Goal: Task Accomplishment & Management: Manage account settings

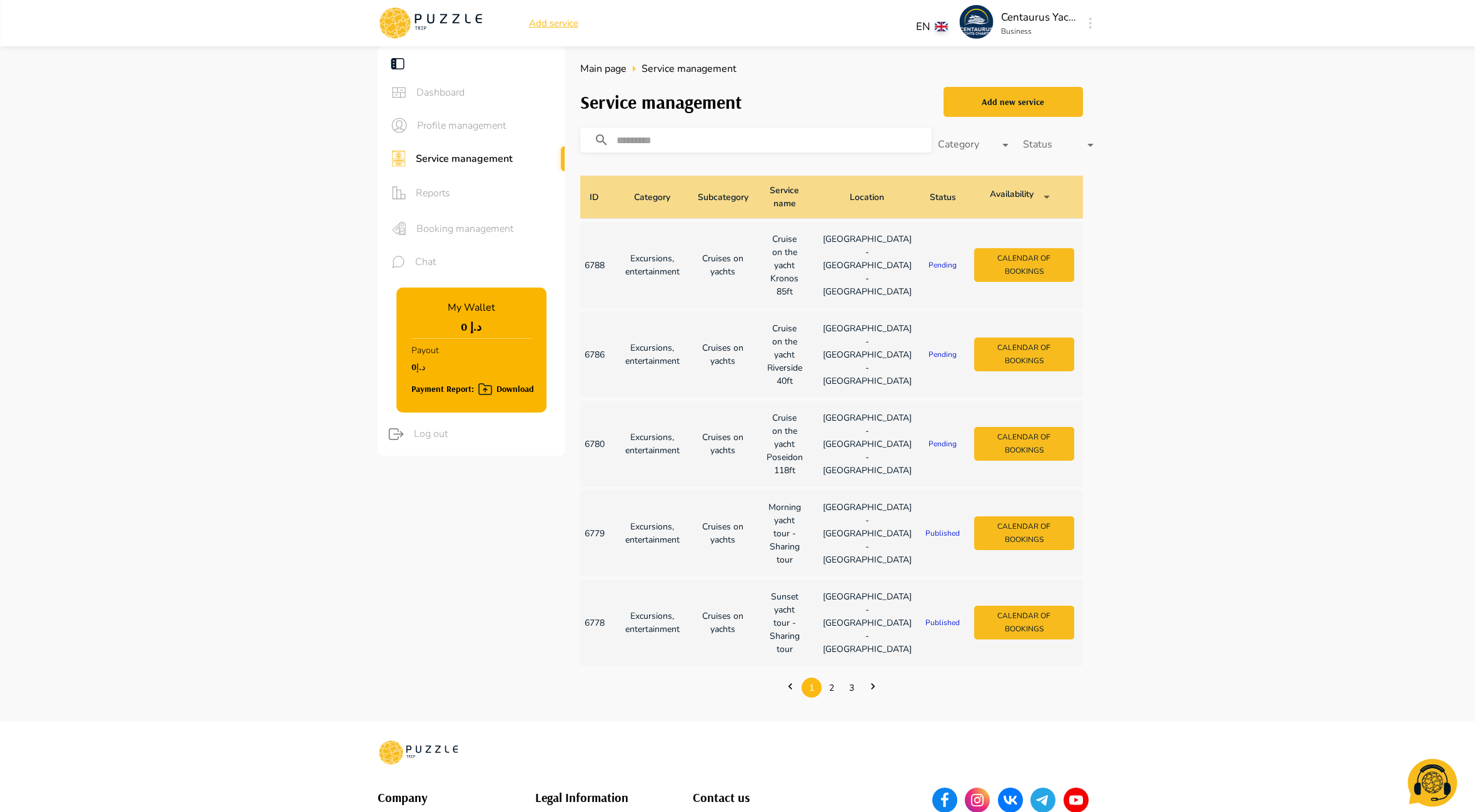
scroll to position [0, 14]
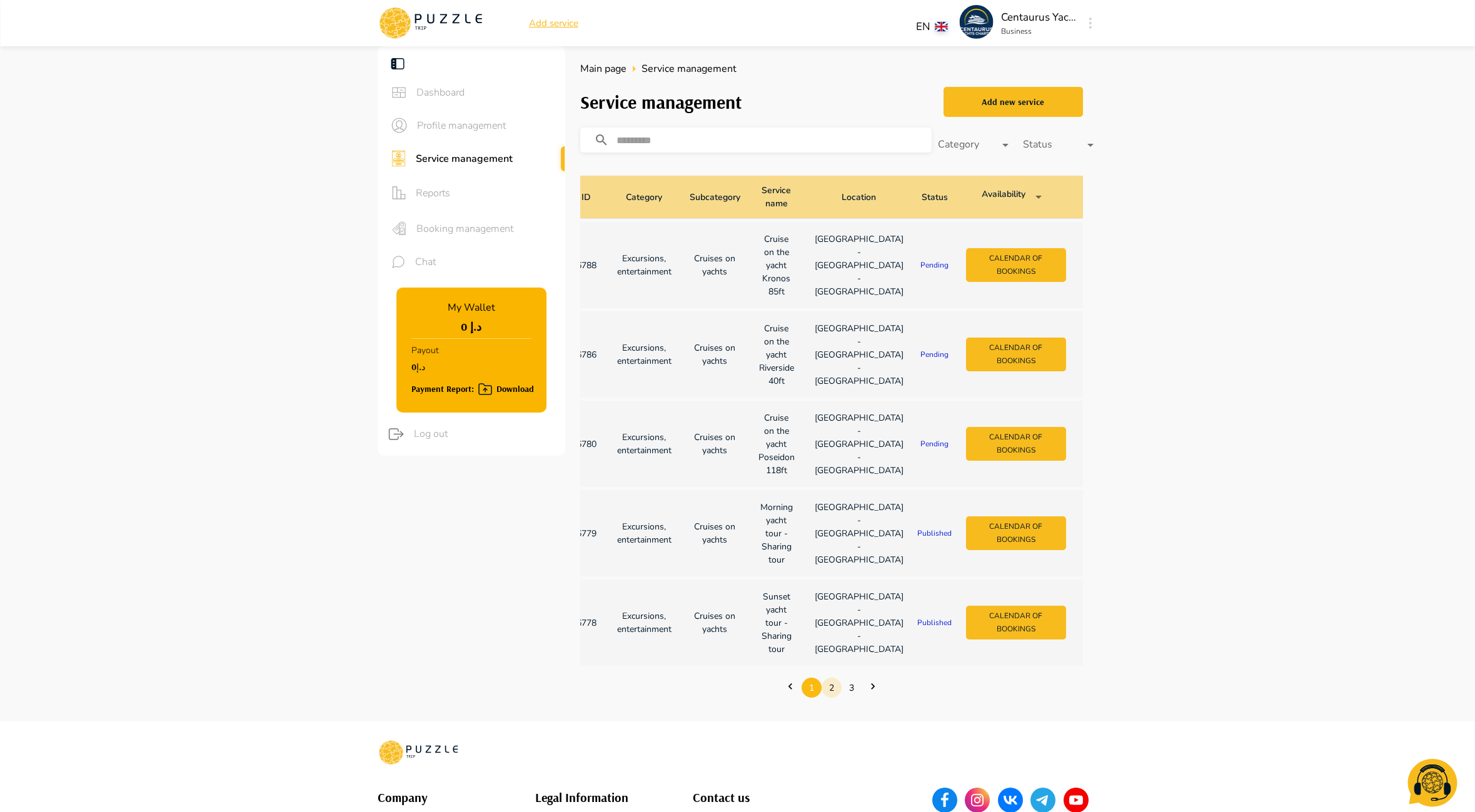
click at [834, 698] on link "2" at bounding box center [831, 687] width 20 height 19
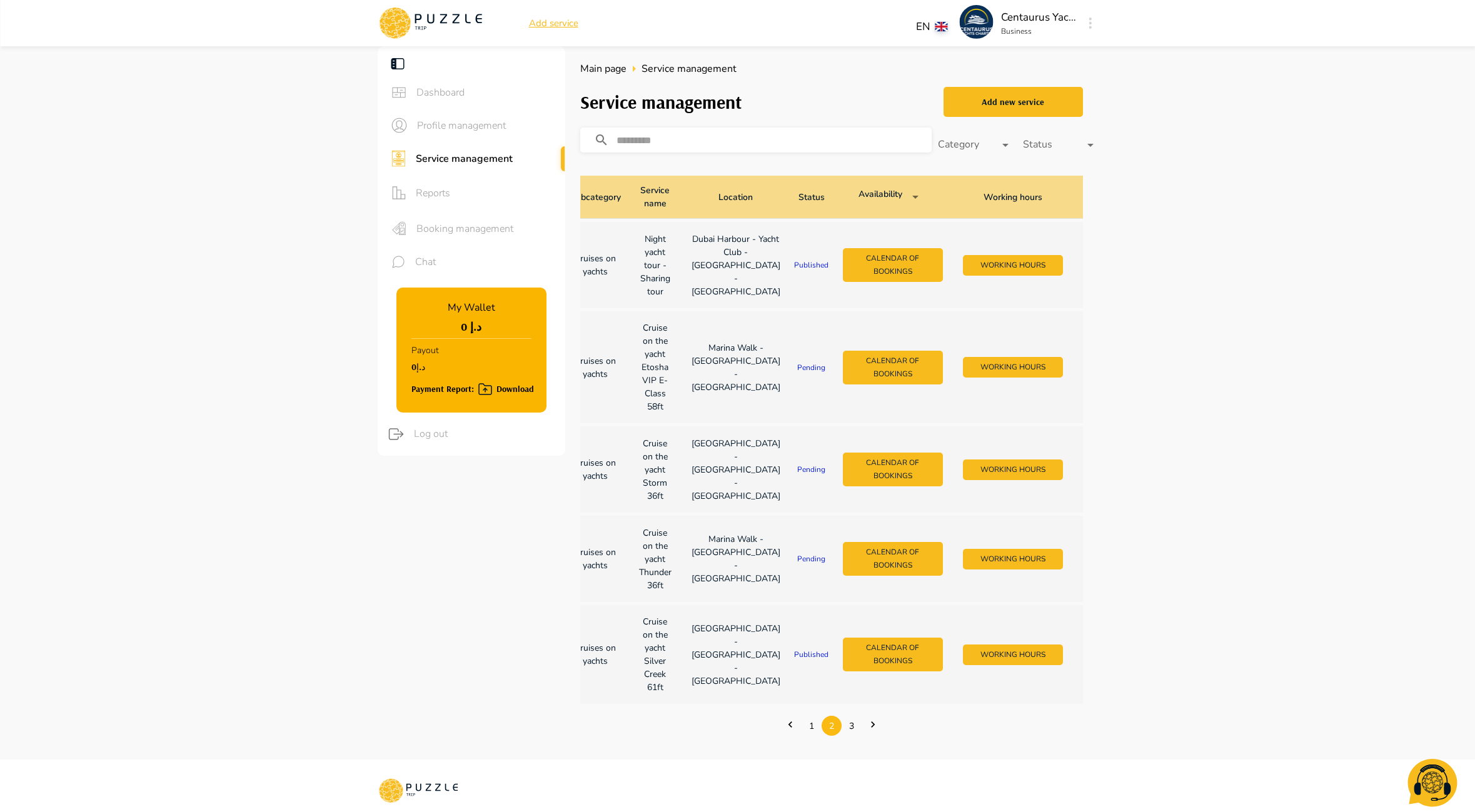
scroll to position [0, 0]
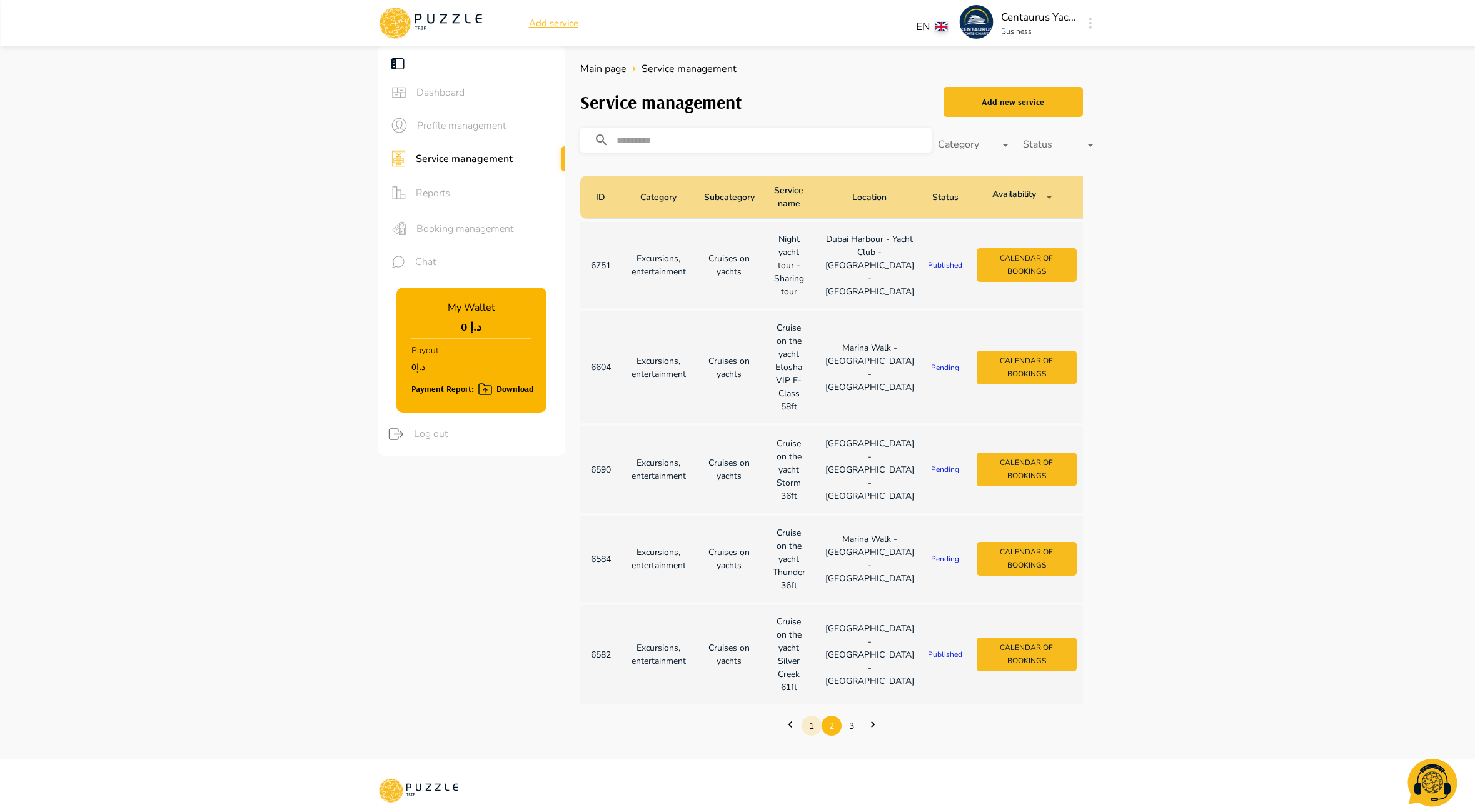
click at [814, 736] on link "1" at bounding box center [812, 725] width 20 height 19
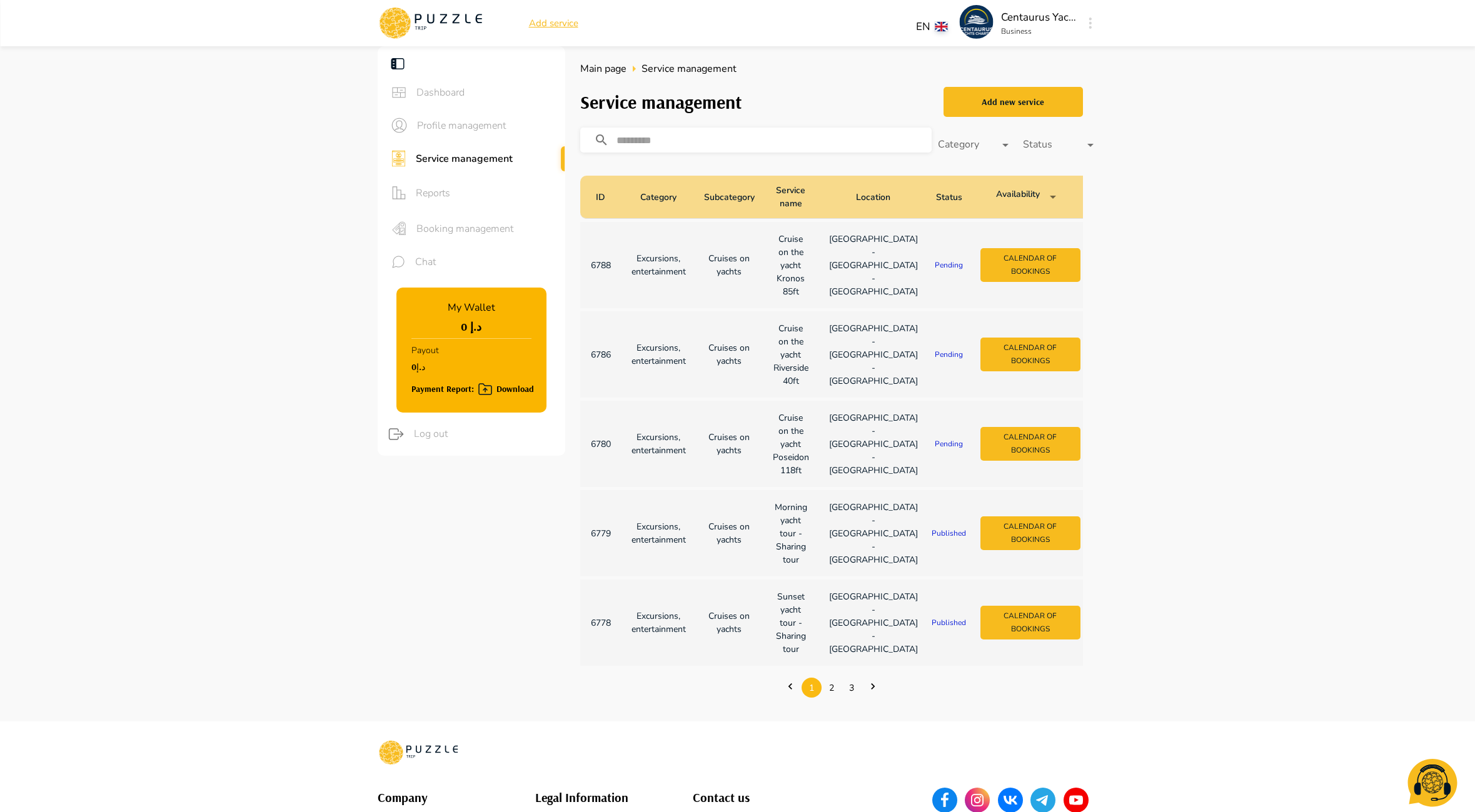
click at [466, 389] on div "Payment Report: Download" at bounding box center [472, 389] width 122 height 16
click at [504, 391] on div "Payment Report: Download" at bounding box center [472, 389] width 122 height 16
click at [452, 189] on span "Reports" at bounding box center [485, 193] width 139 height 15
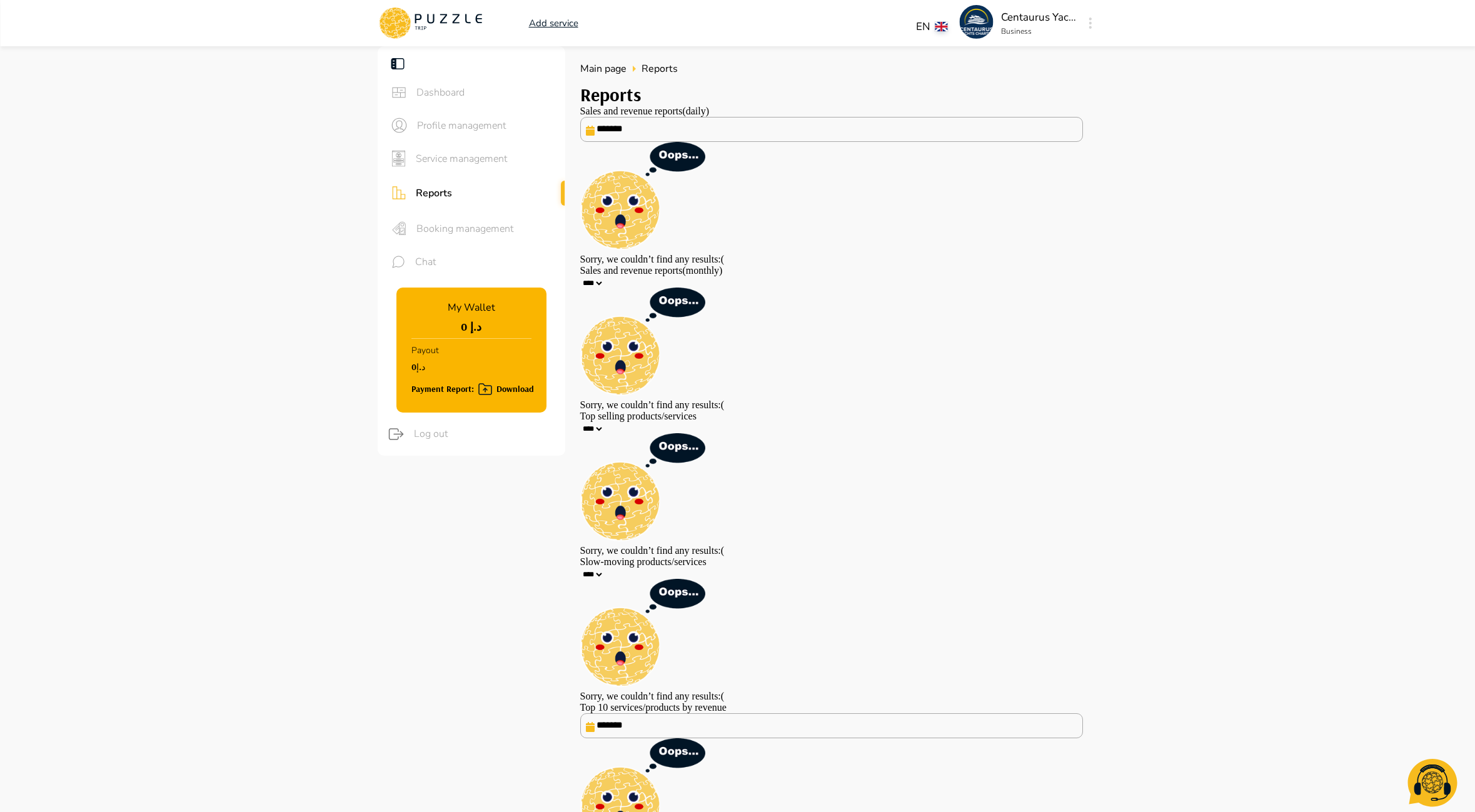
click at [464, 100] on span "Dashboard" at bounding box center [486, 93] width 139 height 15
